Goal: Task Accomplishment & Management: Use online tool/utility

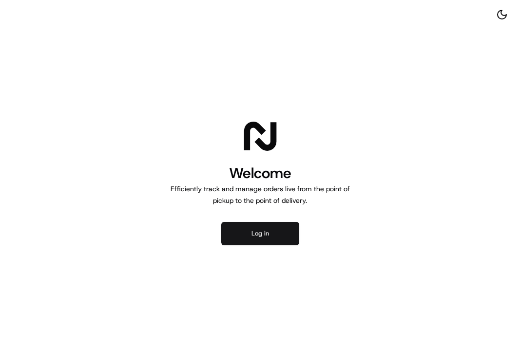
click at [257, 237] on button "Log in" at bounding box center [260, 233] width 78 height 23
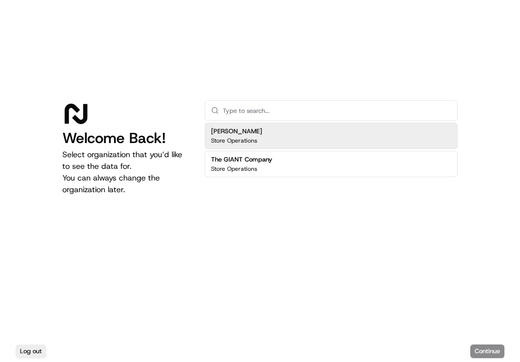
click at [255, 137] on p "Store Operations" at bounding box center [234, 141] width 46 height 8
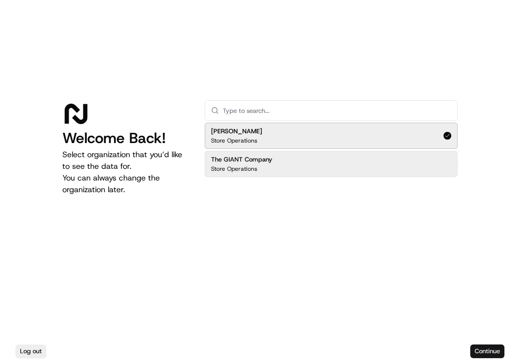
click at [482, 350] on button "Continue" at bounding box center [487, 352] width 34 height 14
